Goal: Task Accomplishment & Management: Use online tool/utility

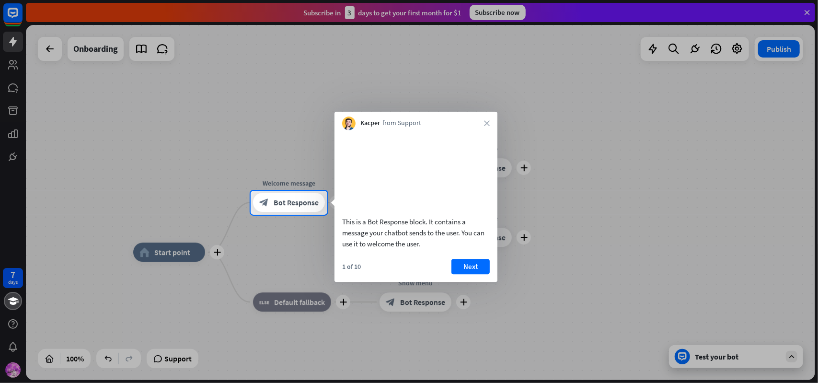
click at [692, 352] on div at bounding box center [409, 299] width 818 height 169
click at [688, 356] on div at bounding box center [409, 299] width 818 height 169
click at [15, 66] on div at bounding box center [409, 95] width 818 height 191
click at [471, 274] on button "Next" at bounding box center [471, 266] width 38 height 15
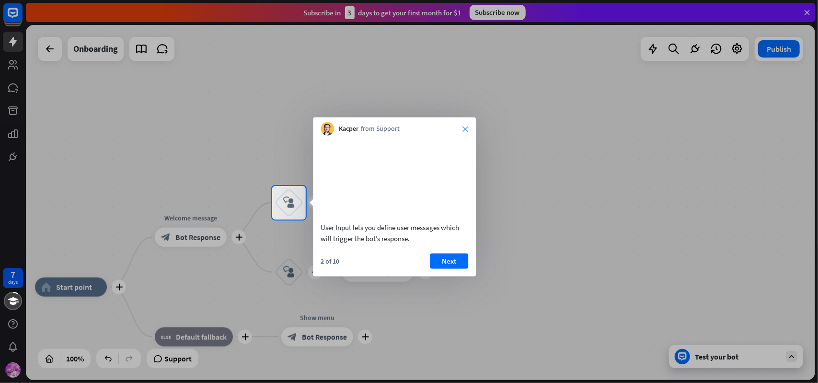
click at [464, 130] on div "Kacper from Support close" at bounding box center [394, 126] width 163 height 18
click at [470, 132] on div "Kacper from Support close" at bounding box center [394, 126] width 163 height 18
click at [469, 125] on div "Kacper from Support close" at bounding box center [394, 126] width 163 height 18
click at [466, 126] on icon "close" at bounding box center [466, 129] width 6 height 6
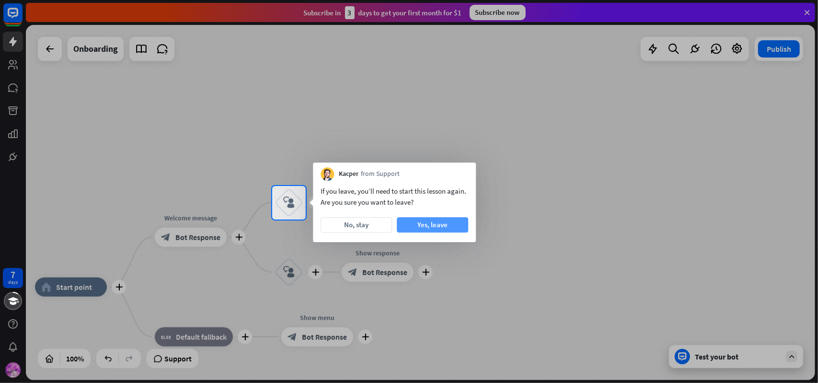
click at [430, 225] on button "Yes, leave" at bounding box center [432, 224] width 71 height 15
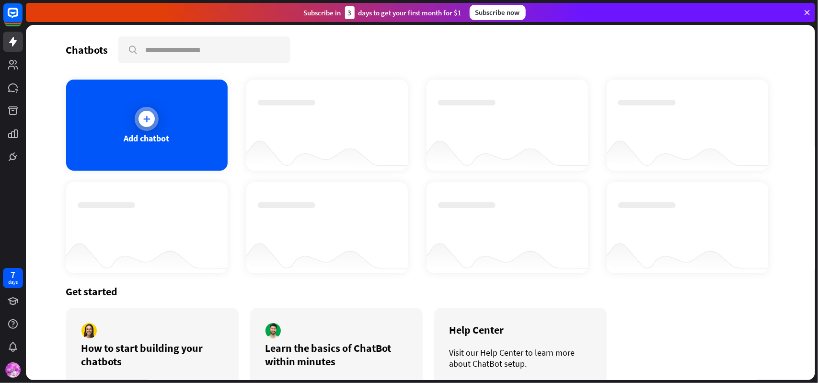
click at [143, 120] on icon at bounding box center [147, 119] width 10 height 10
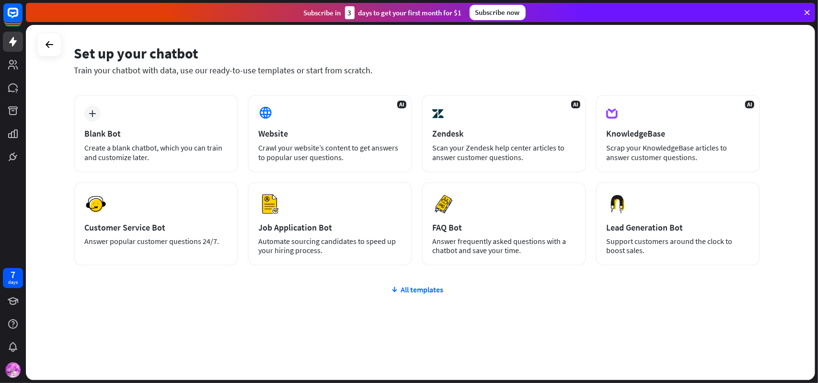
scroll to position [32, 0]
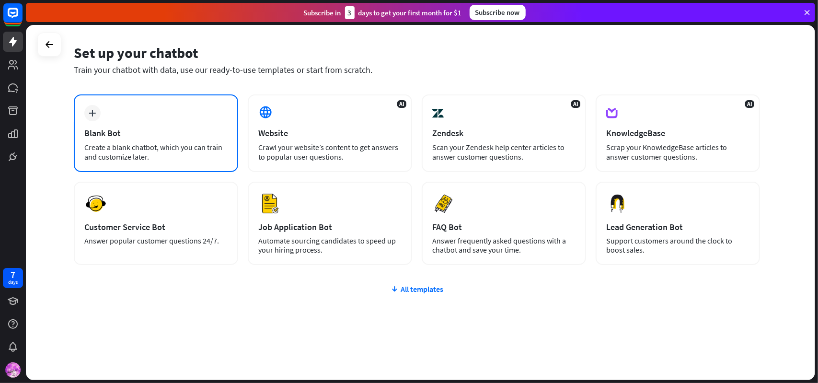
click at [139, 138] on div "Blank Bot" at bounding box center [155, 133] width 143 height 11
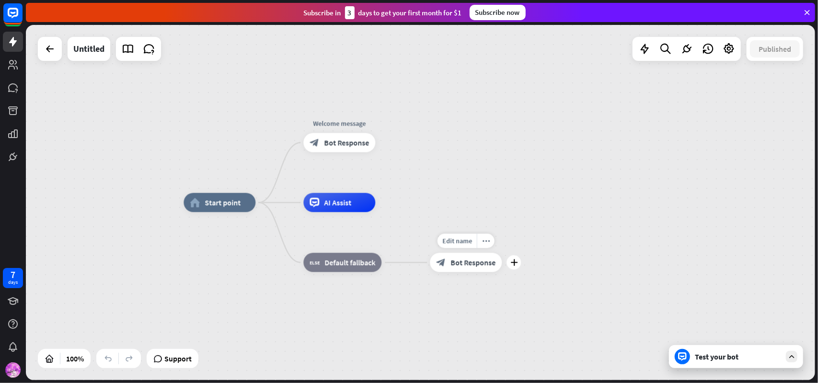
click at [468, 263] on span "Bot Response" at bounding box center [473, 263] width 45 height 10
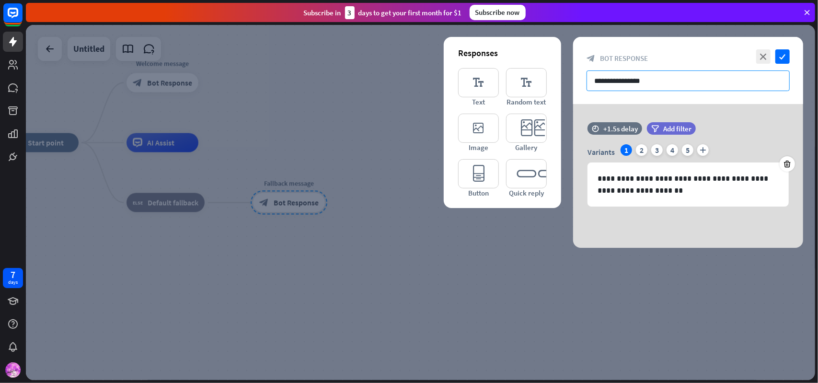
click at [657, 82] on input "**********" at bounding box center [688, 80] width 203 height 21
